Goal: Check status: Check status

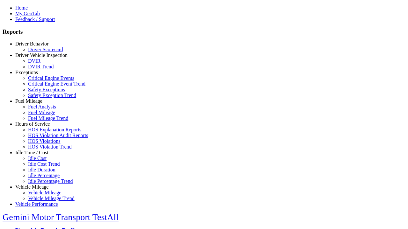
click at [37, 47] on link "Driver Behavior" at bounding box center [31, 43] width 33 height 5
click at [41, 52] on link "Driver Scorecard" at bounding box center [45, 49] width 35 height 5
